Goal: Task Accomplishment & Management: Use online tool/utility

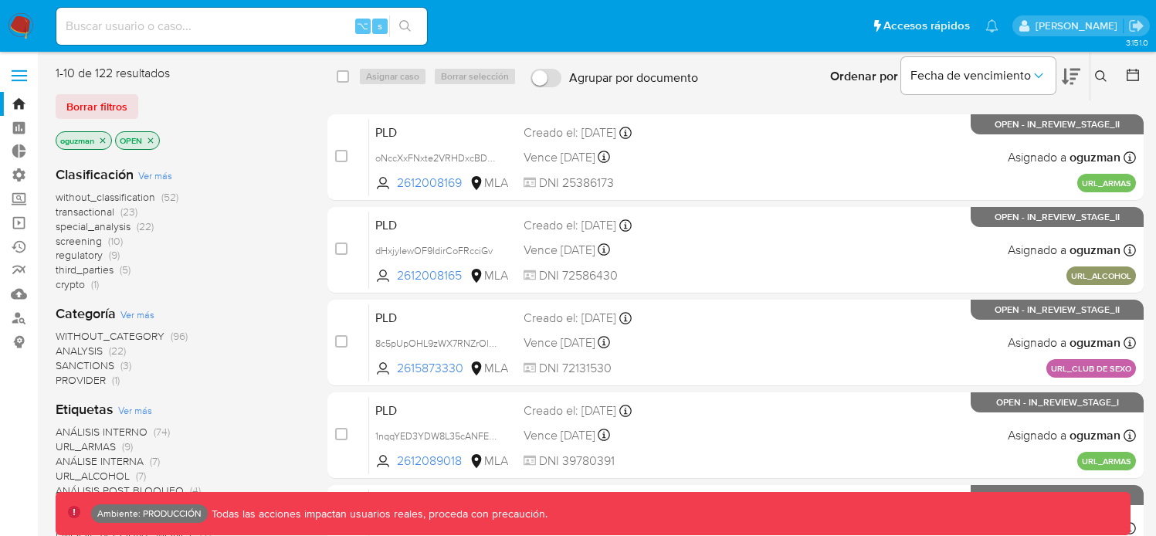
click at [96, 255] on span "regulatory" at bounding box center [79, 254] width 47 height 15
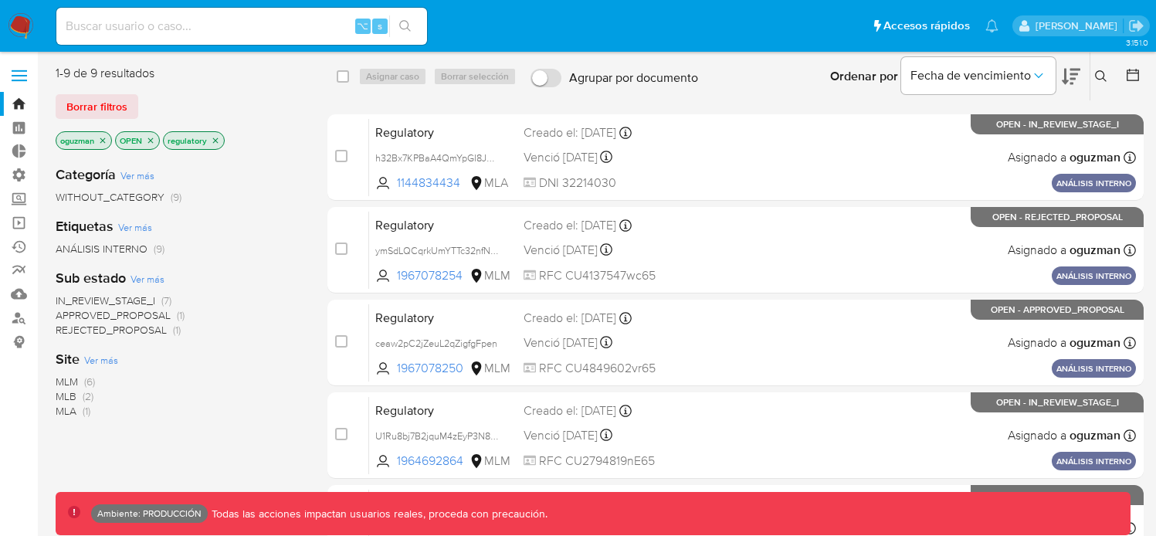
click at [151, 139] on icon "close-filter" at bounding box center [150, 139] width 5 height 5
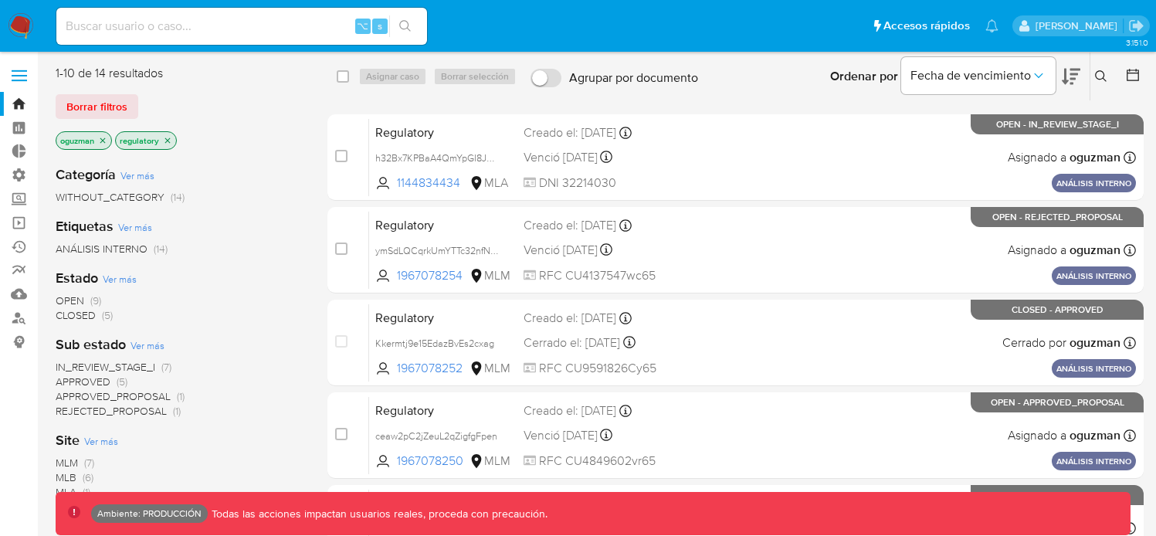
click at [105, 139] on icon "close-filter" at bounding box center [102, 140] width 9 height 9
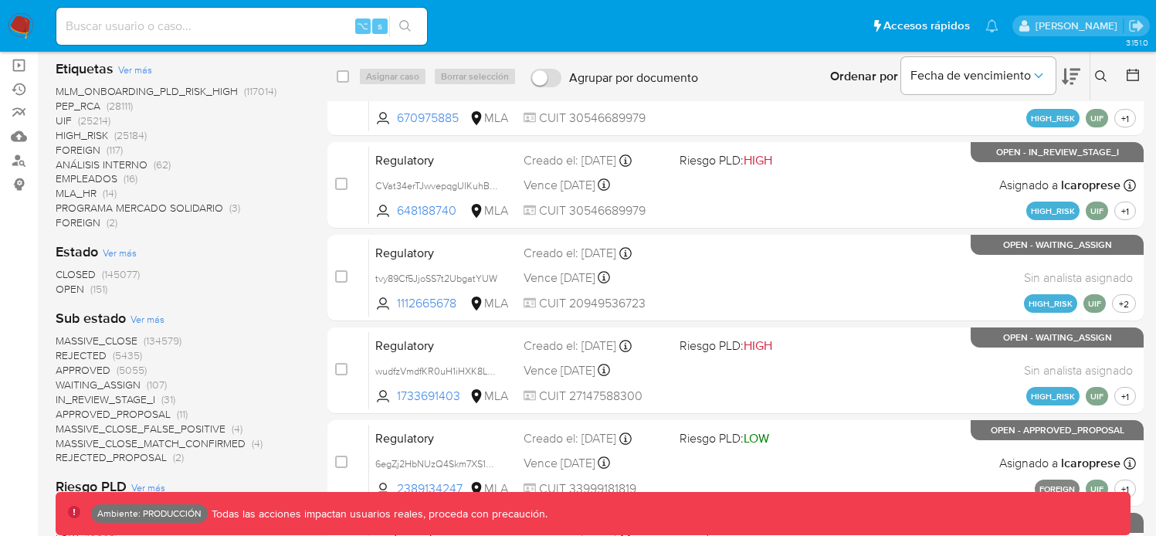
scroll to position [227, 0]
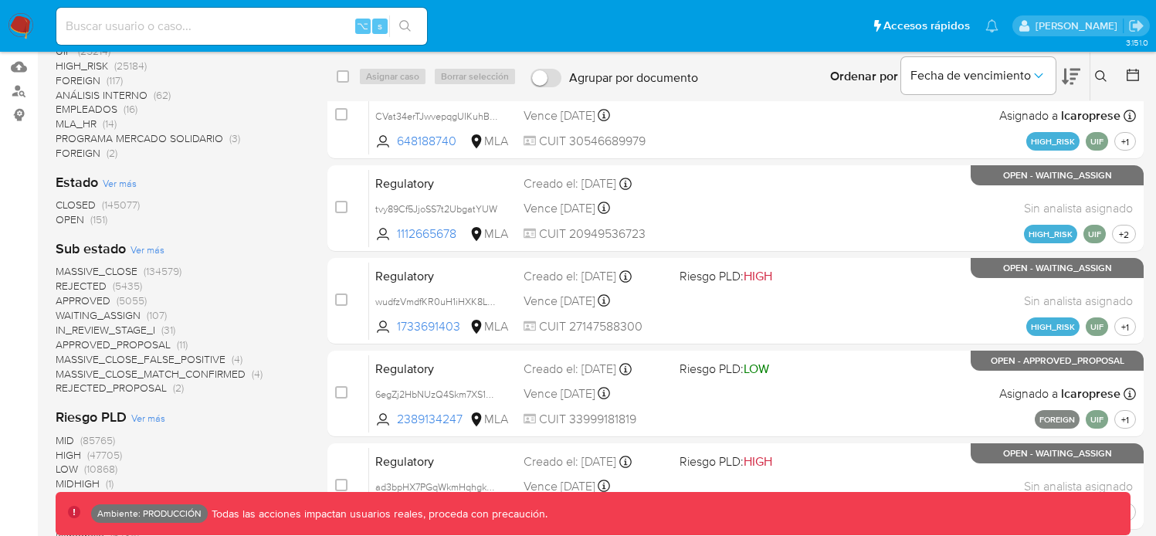
click at [77, 212] on span "OPEN" at bounding box center [70, 219] width 29 height 15
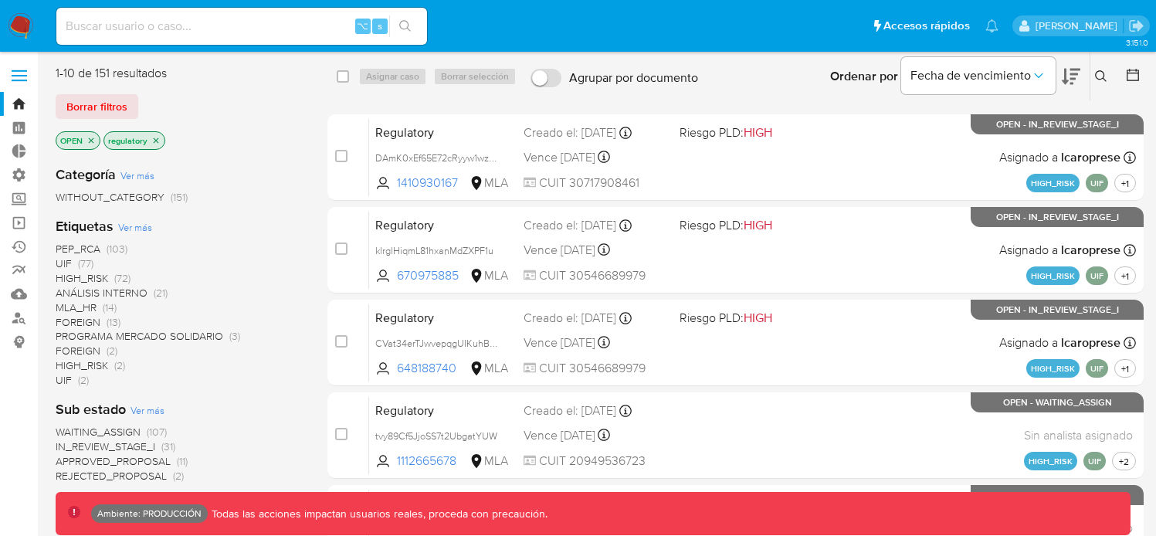
click at [93, 141] on icon "close-filter" at bounding box center [91, 140] width 9 height 9
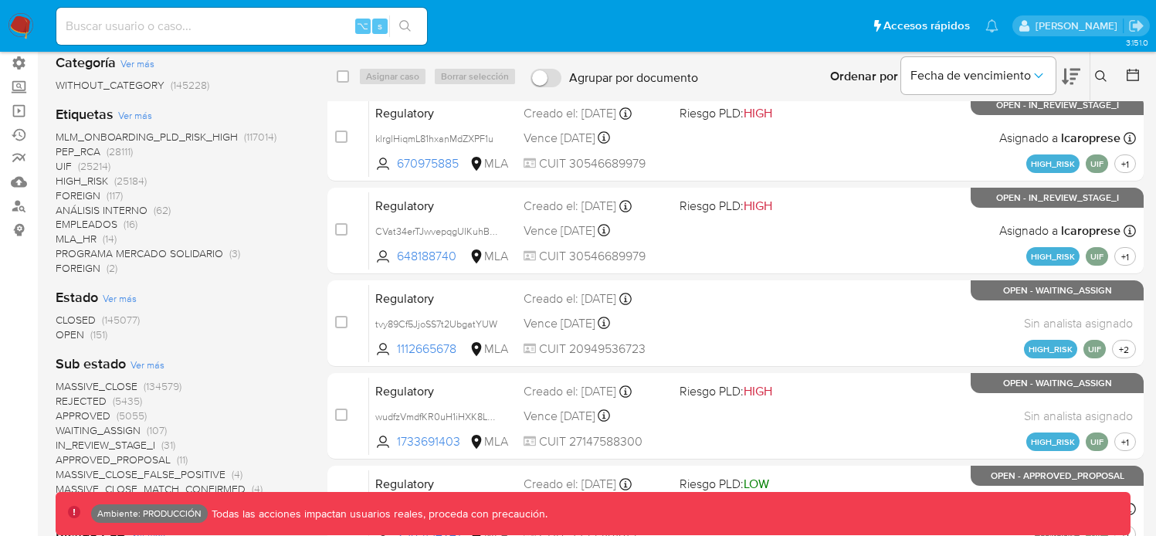
scroll to position [155, 0]
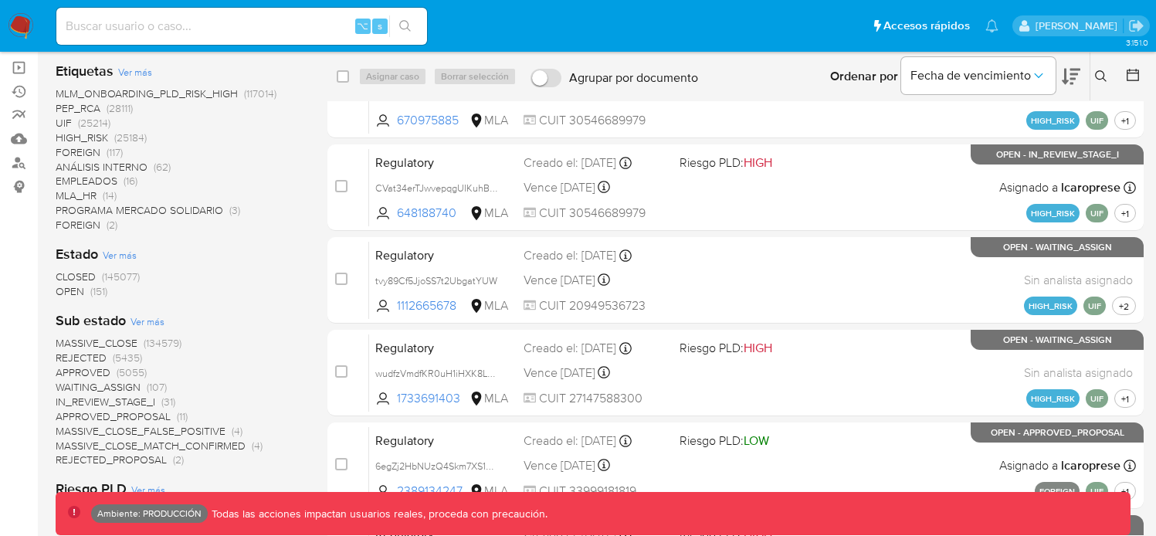
click at [82, 276] on span "CLOSED" at bounding box center [76, 276] width 40 height 15
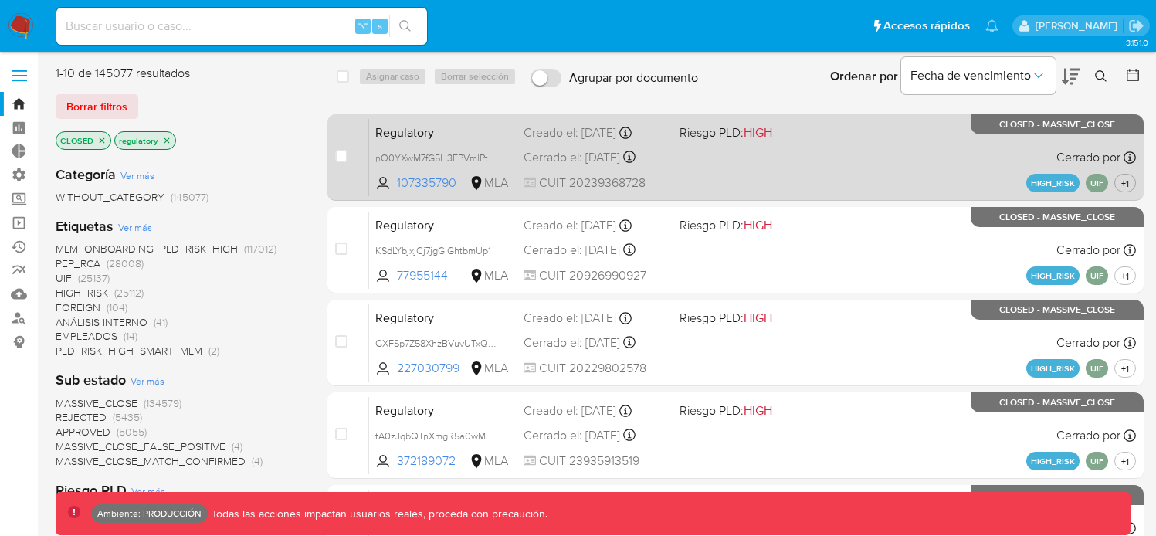
click at [802, 178] on div "Regulatory nO0YXwM7fG5H3FPVmlPtgTCb 107335790 MLA Riesgo PLD: HIGH Creado el: […" at bounding box center [752, 157] width 767 height 78
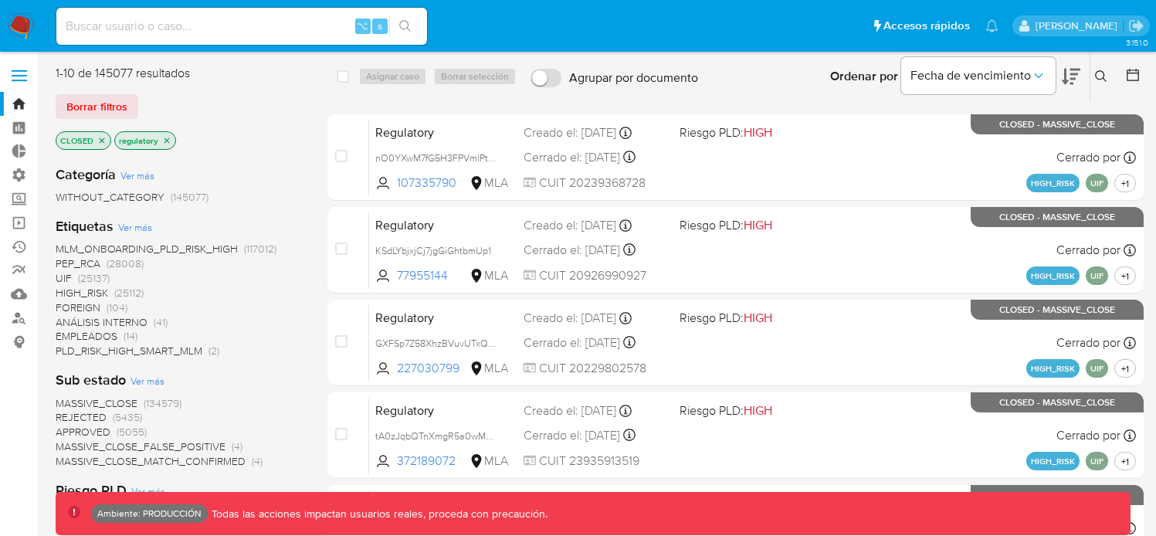
click at [107, 145] on p "CLOSED" at bounding box center [83, 140] width 54 height 17
click at [105, 141] on p "CLOSED" at bounding box center [83, 140] width 54 height 17
click at [102, 142] on icon "close-filter" at bounding box center [101, 140] width 9 height 9
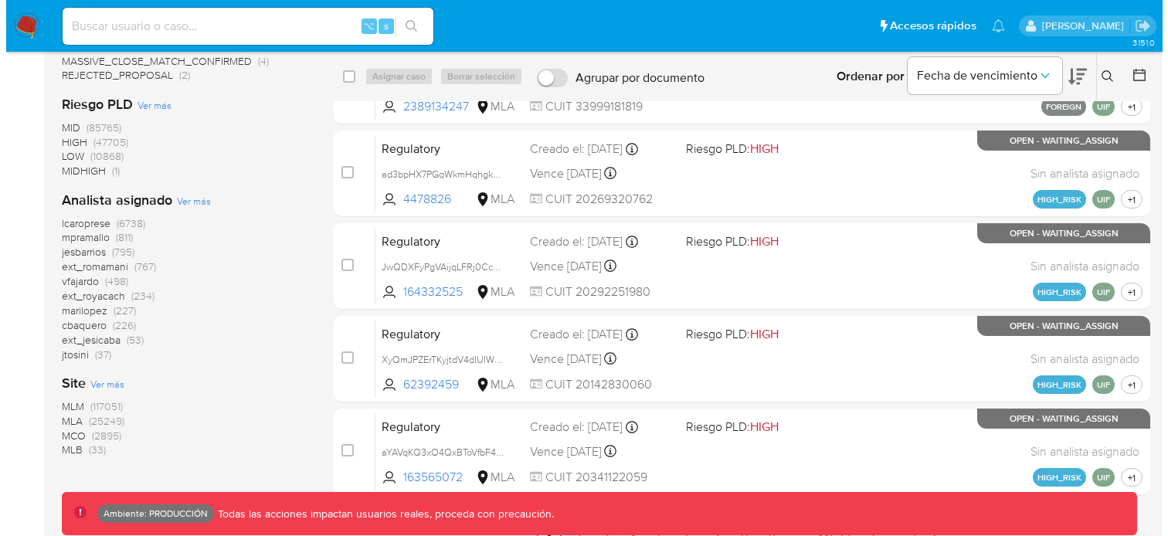
scroll to position [565, 0]
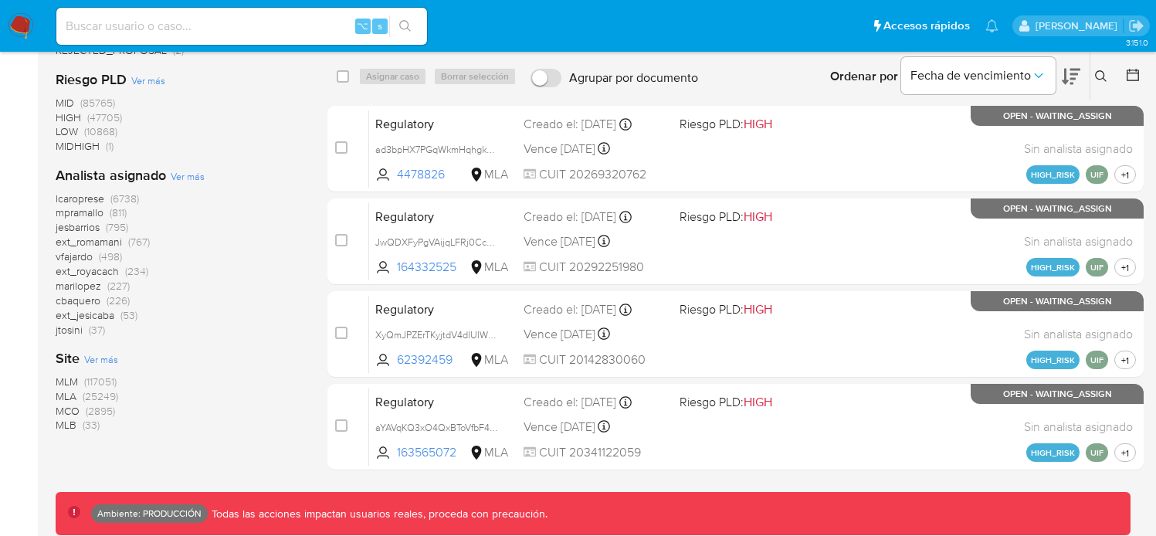
click at [178, 178] on span "Ver más" at bounding box center [188, 176] width 34 height 14
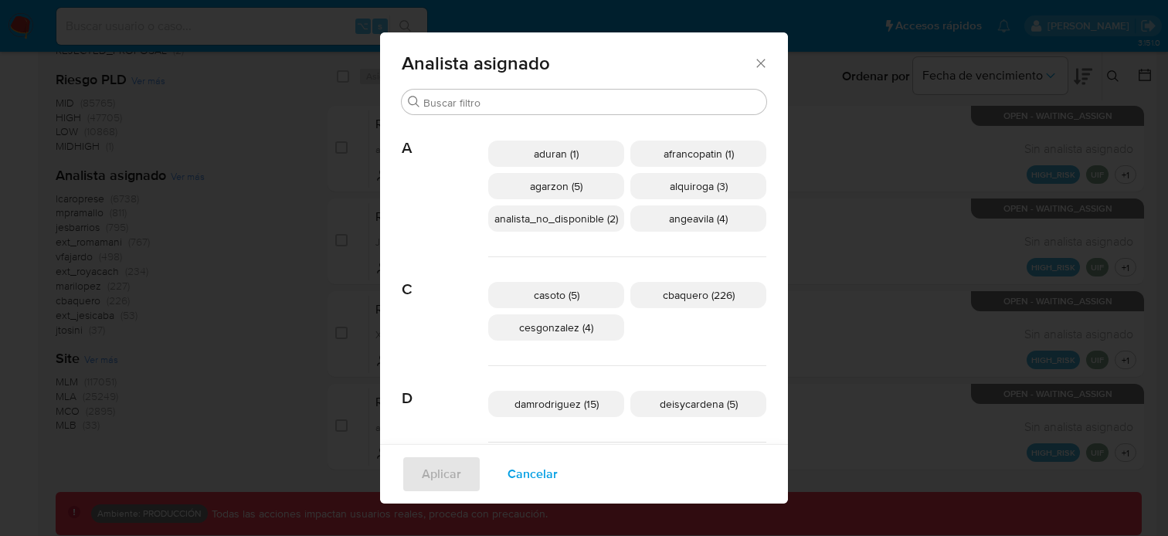
click at [457, 116] on span "A" at bounding box center [445, 137] width 87 height 42
click at [456, 104] on input "Buscar" at bounding box center [591, 103] width 337 height 14
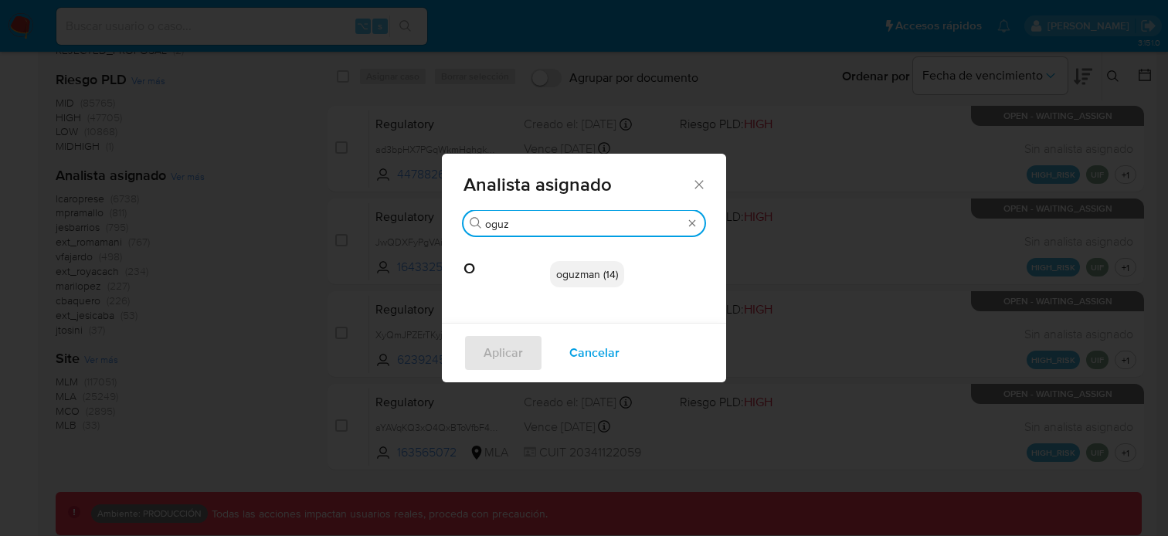
type input "oguz"
click at [578, 276] on span "oguzman (14)" at bounding box center [587, 273] width 62 height 15
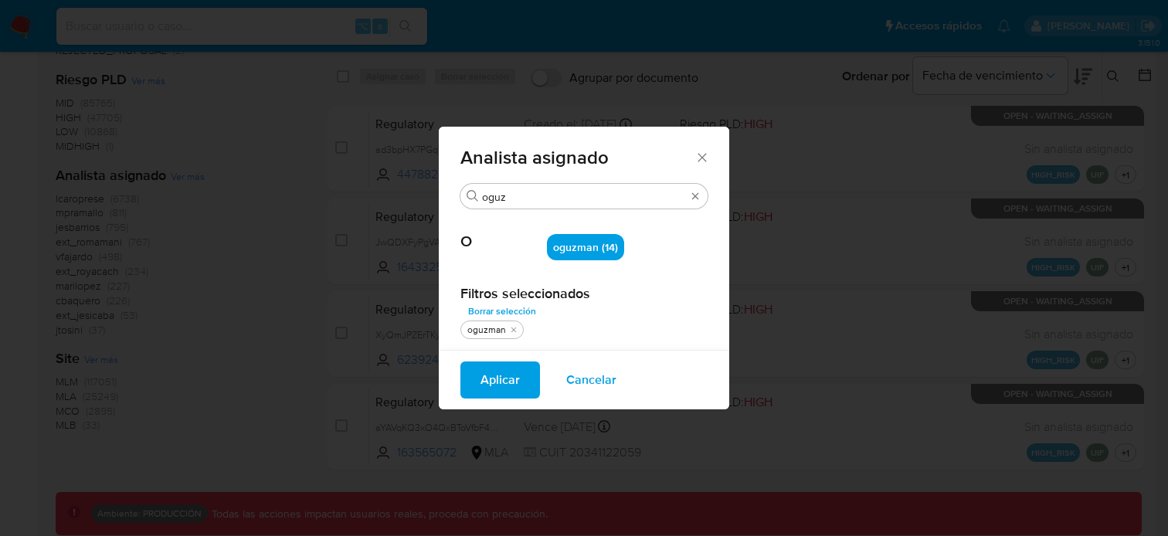
click at [517, 383] on span "Aplicar" at bounding box center [499, 380] width 39 height 34
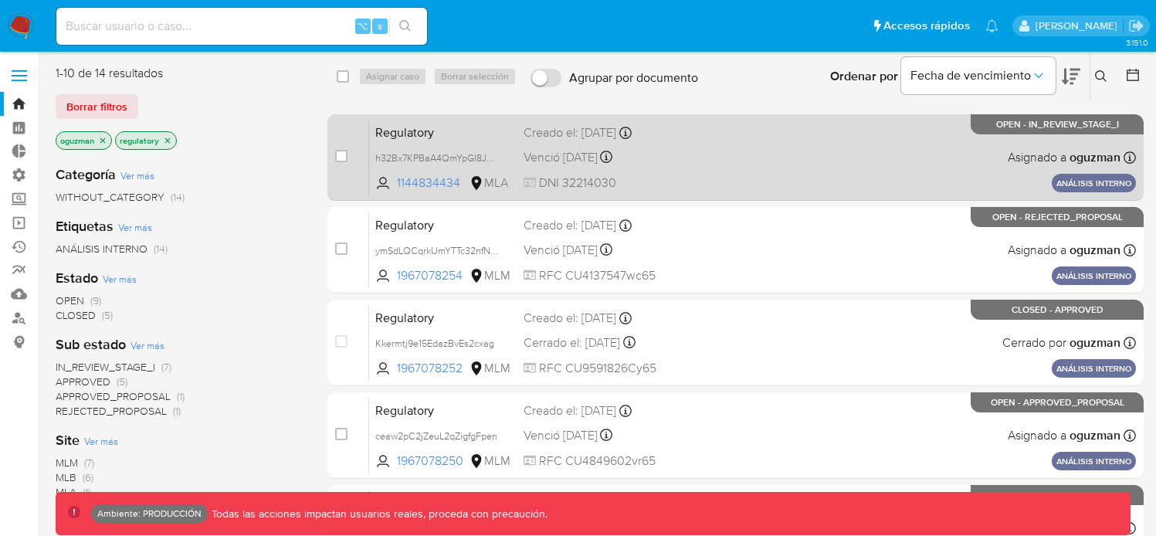
click at [914, 174] on div "Regulatory h32Bx7KPBaA4QmYpGI8JL2l2 1144834434 MLA Creado el: [DATE] Creado el:…" at bounding box center [752, 157] width 767 height 78
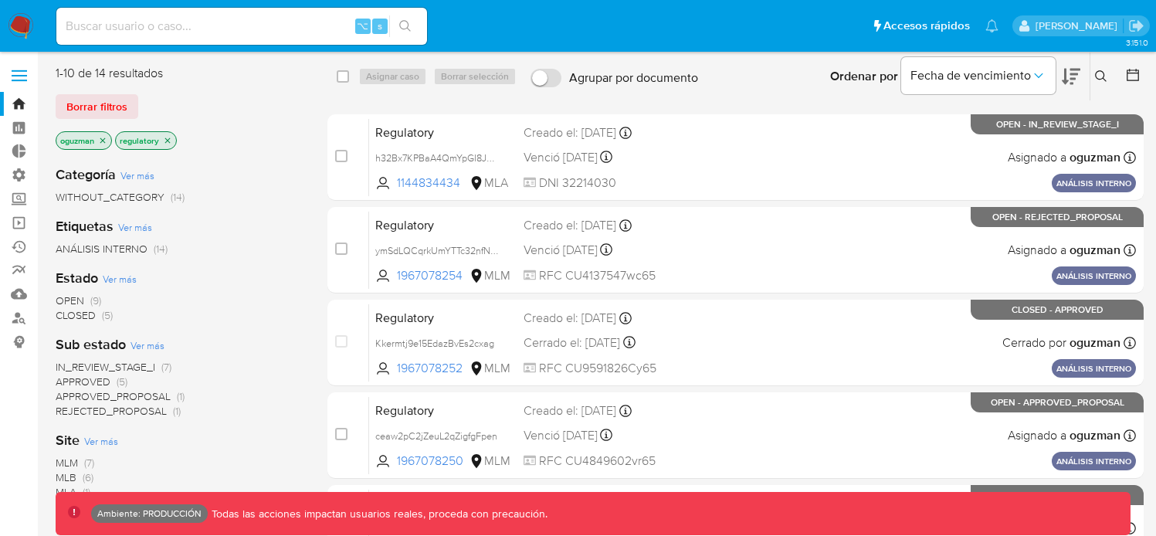
click at [167, 141] on icon "close-filter" at bounding box center [167, 139] width 5 height 5
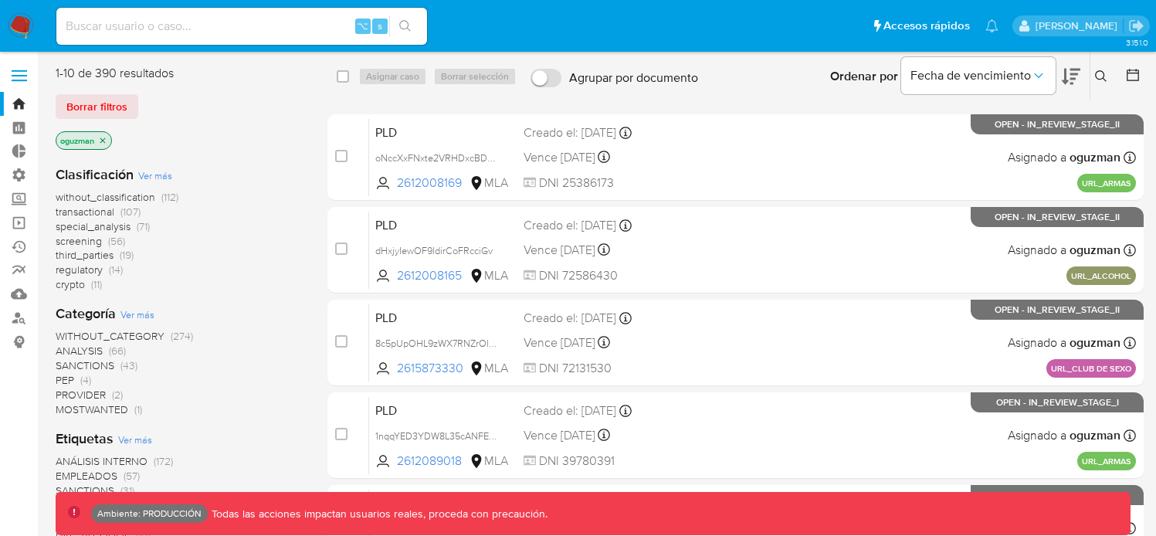
click at [81, 266] on span "regulatory" at bounding box center [79, 269] width 47 height 15
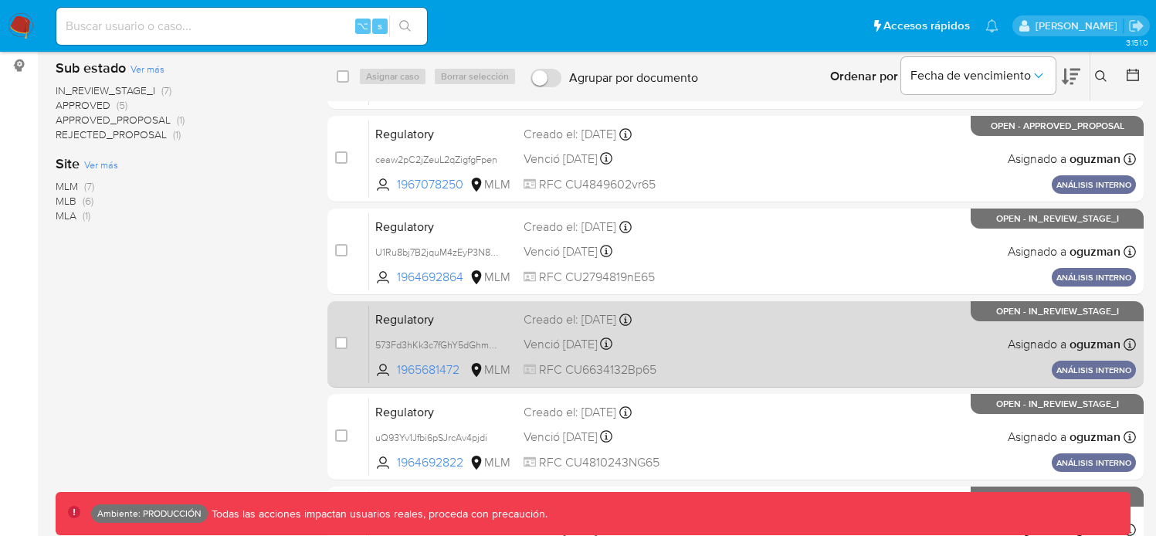
scroll to position [293, 0]
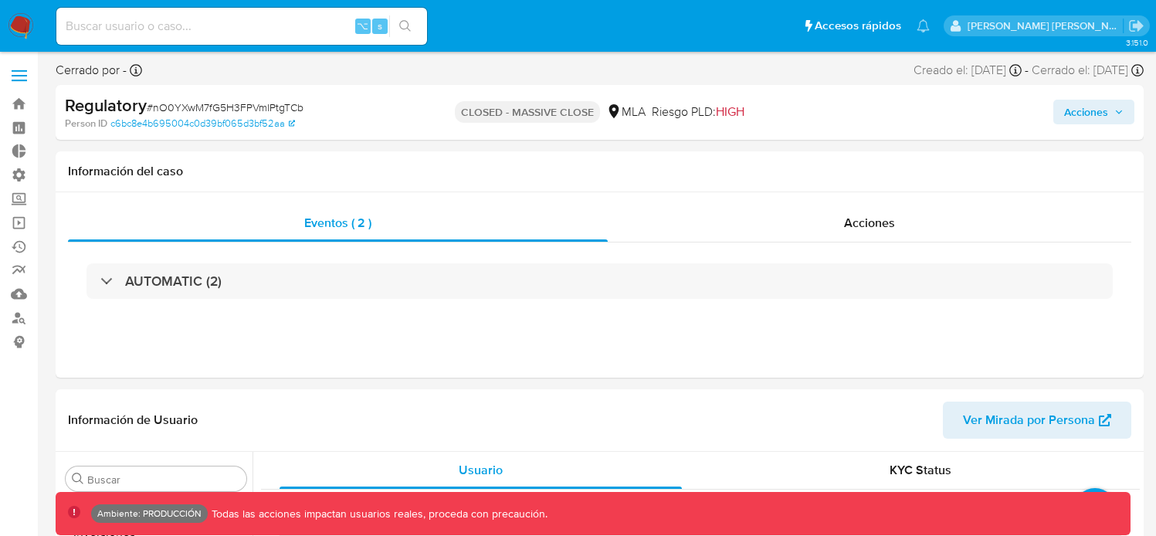
scroll to position [690, 0]
select select "10"
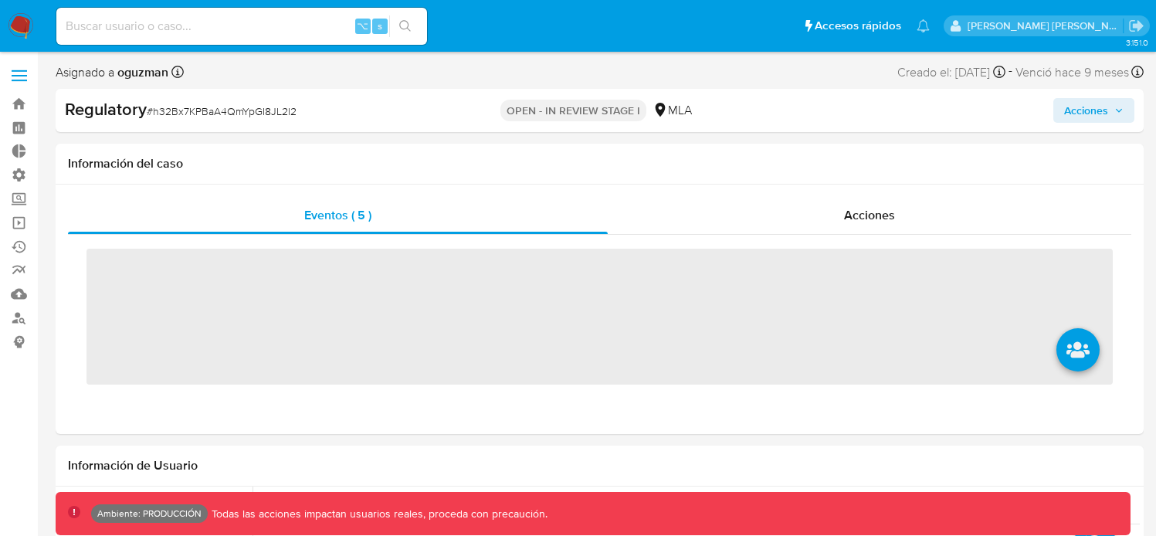
scroll to position [690, 0]
click at [1091, 120] on span "Acciones" at bounding box center [1086, 110] width 44 height 25
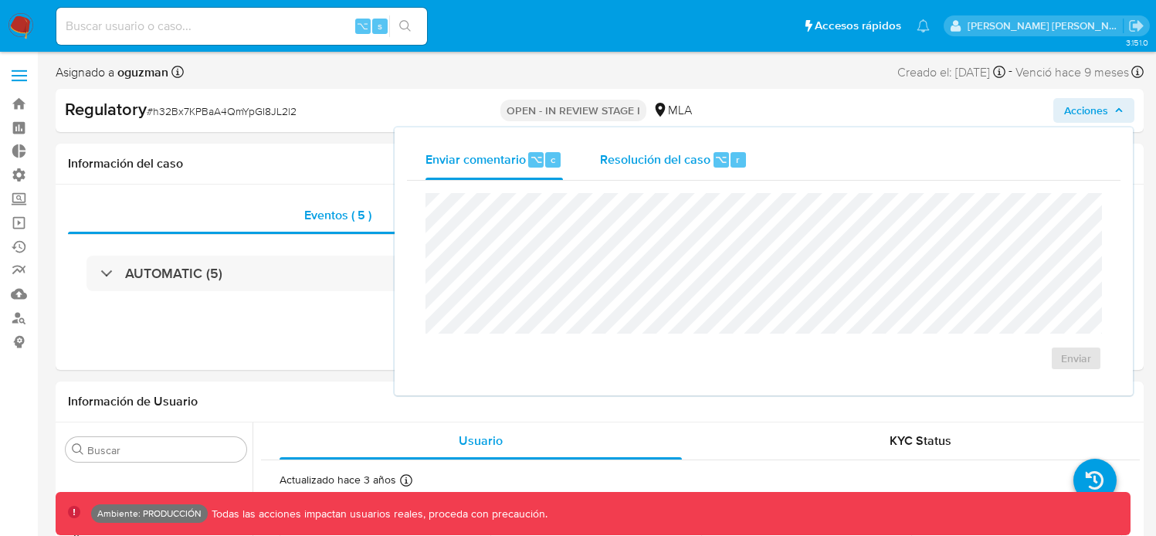
select select "10"
click at [660, 160] on span "Resolución del caso" at bounding box center [655, 159] width 110 height 18
